Goal: Task Accomplishment & Management: Manage account settings

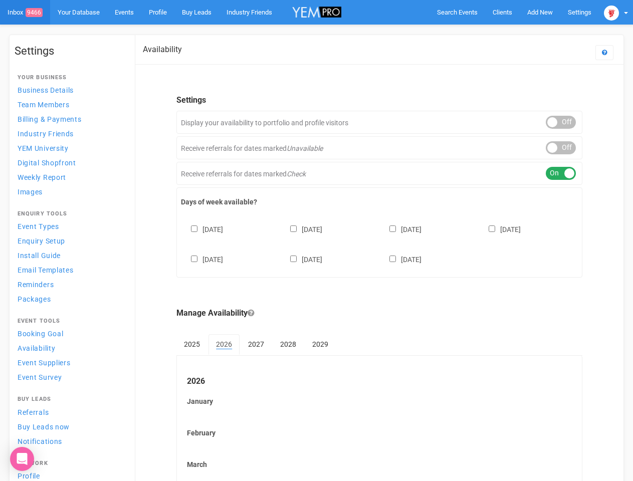
click at [316, 241] on div "[DATE] [DATE] [DATE] [DATE] [DATE] [DATE] [DATE]" at bounding box center [379, 240] width 397 height 60
click at [457, 12] on span "Search Events" at bounding box center [457, 13] width 41 height 8
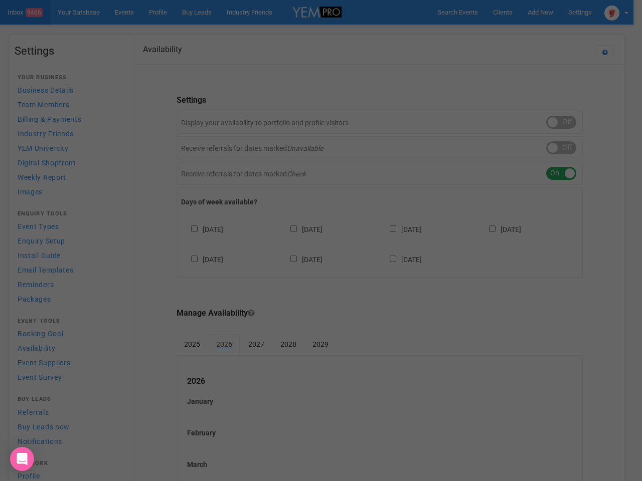
click at [0, 0] on div "Loading..." at bounding box center [0, 0] width 0 height 0
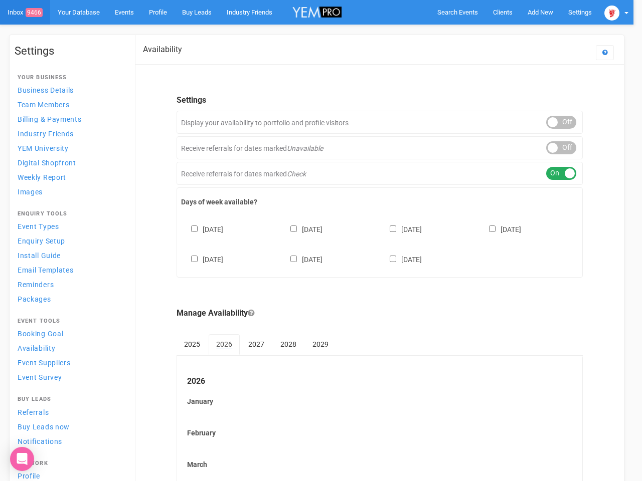
click at [517, 32] on div at bounding box center [321, 240] width 642 height 481
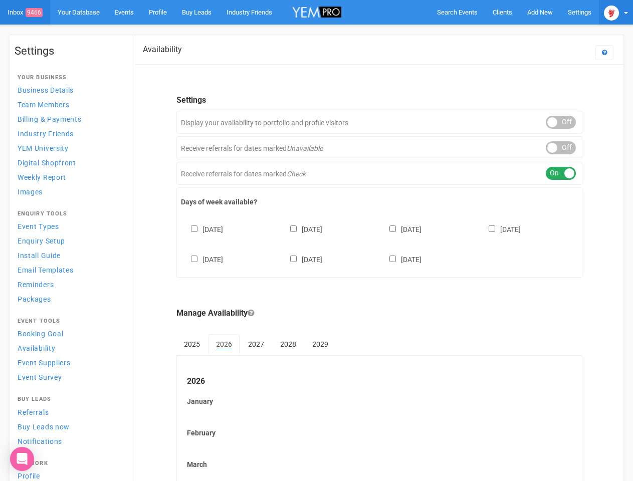
click at [616, 12] on img at bounding box center [611, 13] width 15 height 15
click at [561, 122] on div "ON OFF" at bounding box center [561, 122] width 30 height 13
click at [561, 148] on div "ON OFF" at bounding box center [561, 147] width 30 height 13
click at [561, 174] on div "ON OFF" at bounding box center [561, 173] width 30 height 13
click at [380, 243] on div "[DATE] [DATE] [DATE] [DATE] [DATE] [DATE] [DATE]" at bounding box center [379, 240] width 397 height 60
